Goal: Find specific page/section: Find specific page/section

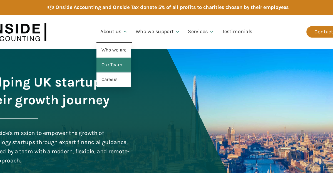
click at [125, 54] on link "Our Team" at bounding box center [119, 56] width 30 height 13
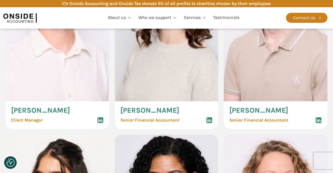
scroll to position [1167, 0]
